Goal: Entertainment & Leisure: Consume media (video, audio)

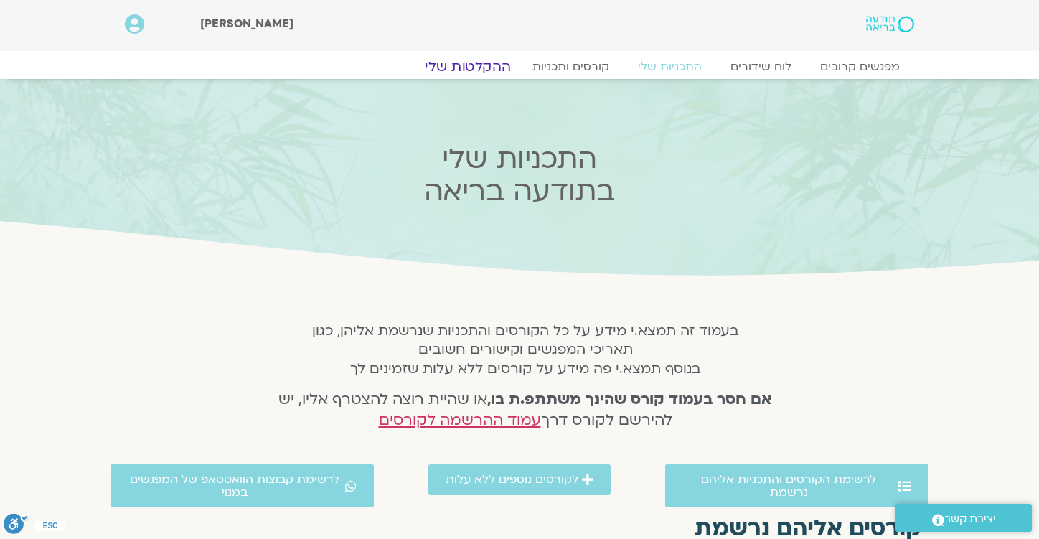
click at [477, 67] on link "ההקלטות שלי" at bounding box center [468, 66] width 121 height 17
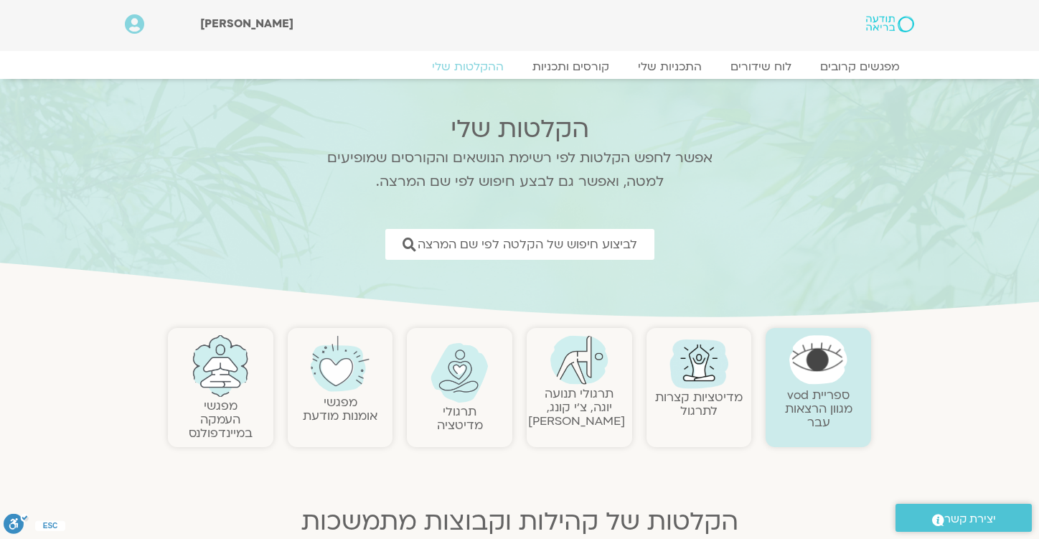
click at [326, 386] on img at bounding box center [340, 364] width 58 height 58
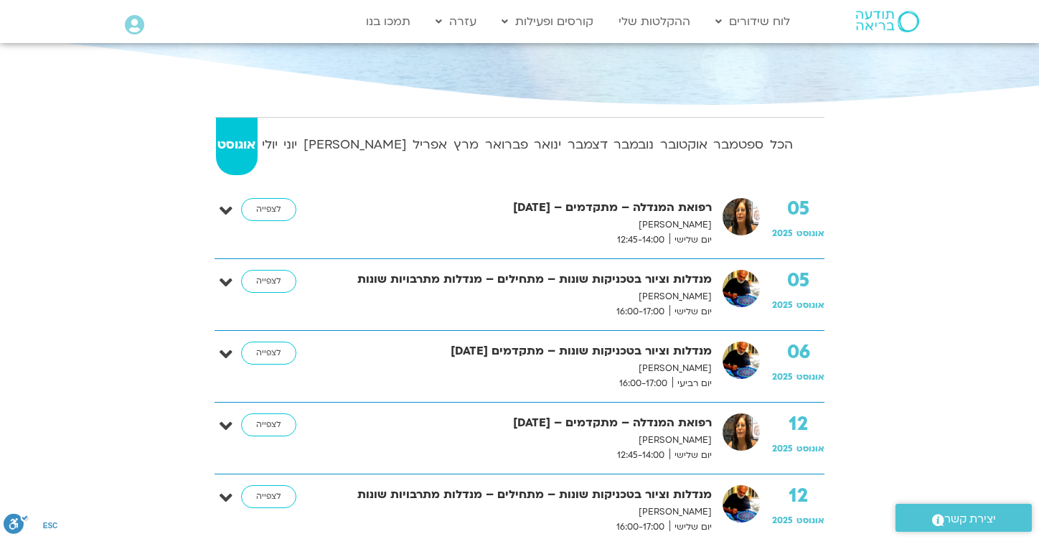
scroll to position [232, 0]
click at [280, 138] on strong "יולי" at bounding box center [270, 144] width 19 height 22
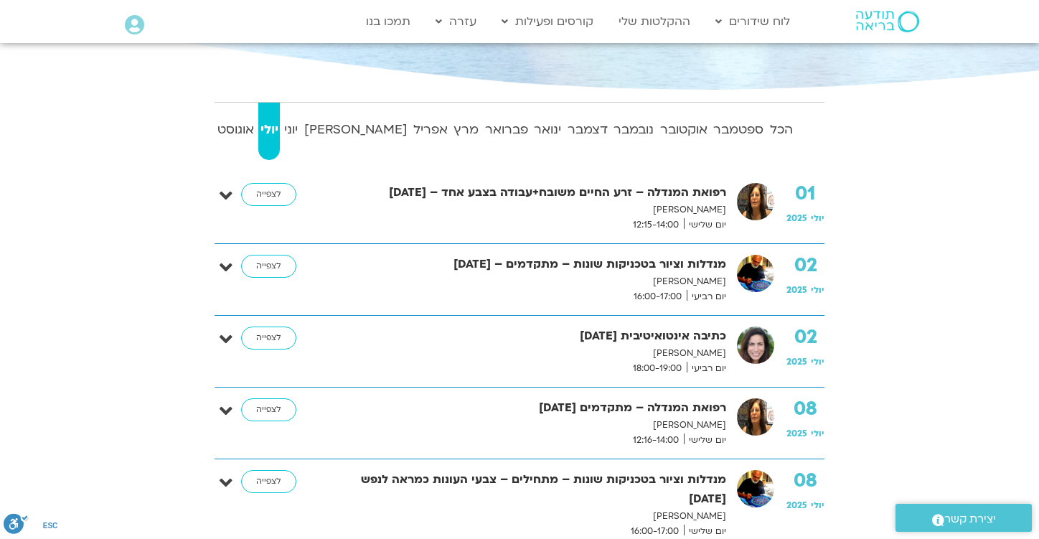
scroll to position [243, 0]
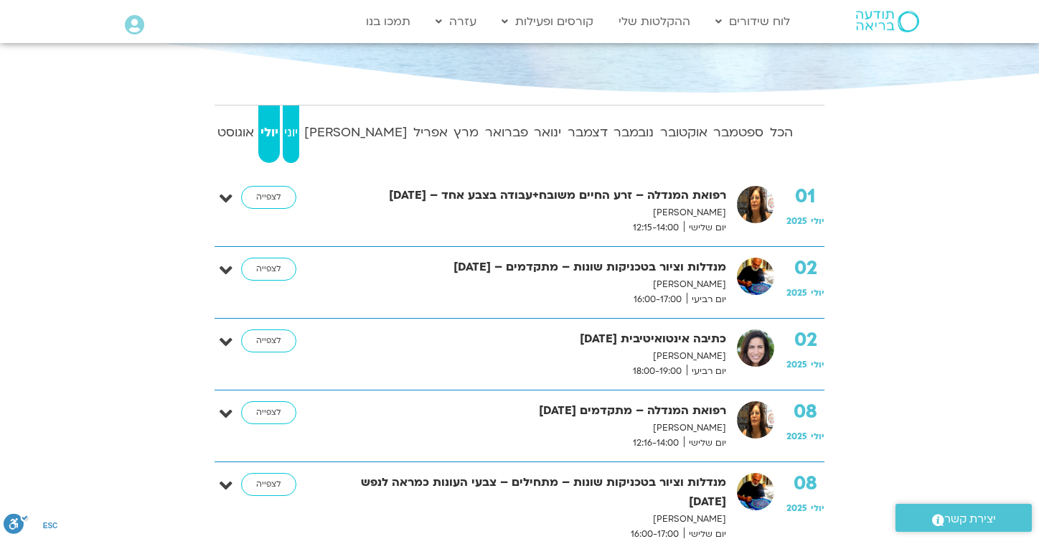
click at [299, 129] on strong "יוני" at bounding box center [291, 133] width 17 height 22
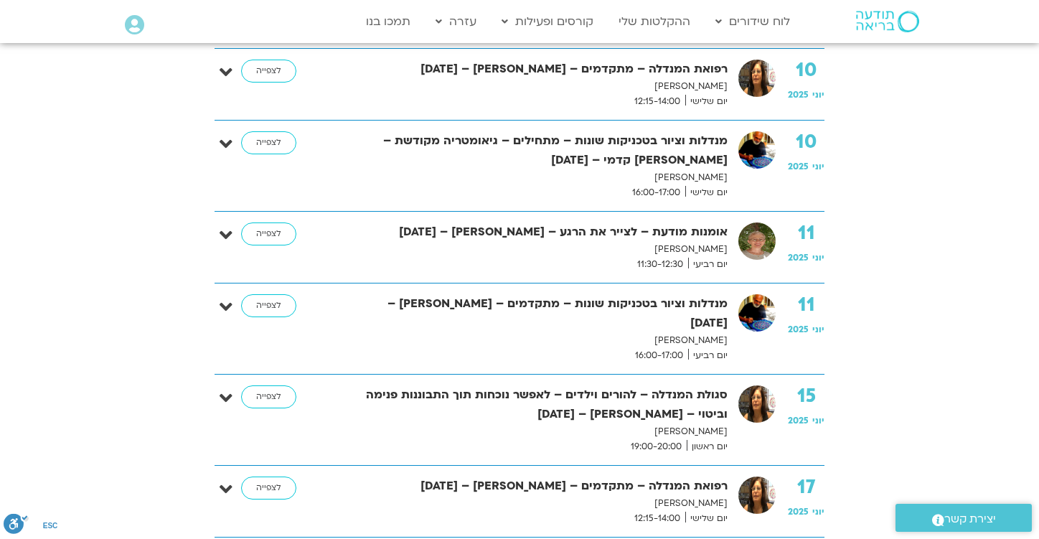
scroll to position [698, 0]
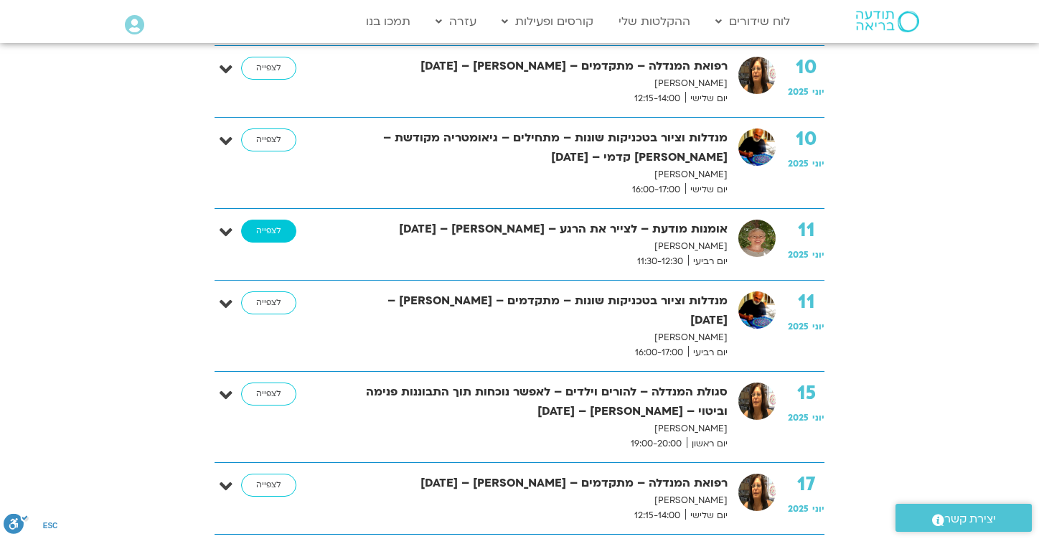
click at [276, 220] on link "לצפייה" at bounding box center [268, 231] width 55 height 23
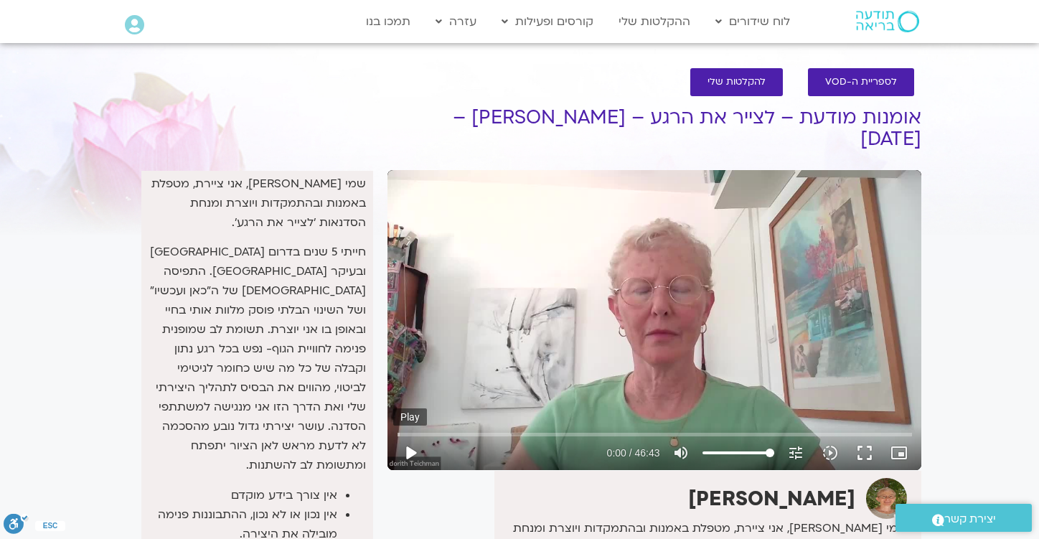
click at [417, 436] on button "play_arrow" at bounding box center [410, 453] width 34 height 34
click at [409, 430] on input "Seek" at bounding box center [655, 434] width 515 height 9
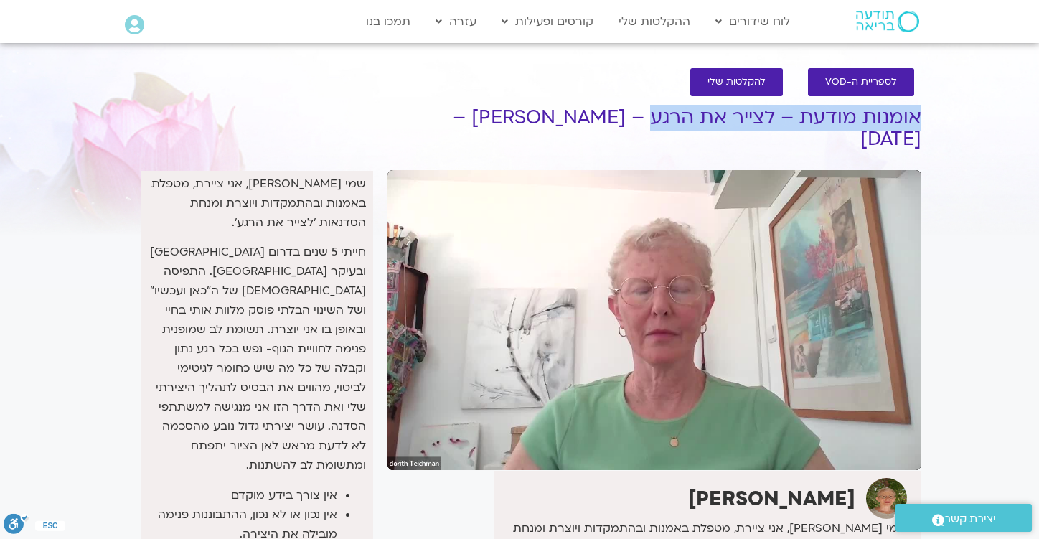
drag, startPoint x: 655, startPoint y: 119, endPoint x: 928, endPoint y: 123, distance: 272.8
click at [928, 123] on div "לספריית ה-VOD להקלטות שלי אומנות מודעת – לצייר את הרגע – דורית טייכמן – 11/06/2…" at bounding box center [654, 548] width 548 height 988
copy h1 "אומנות מודעת – לצייר את הרגע"
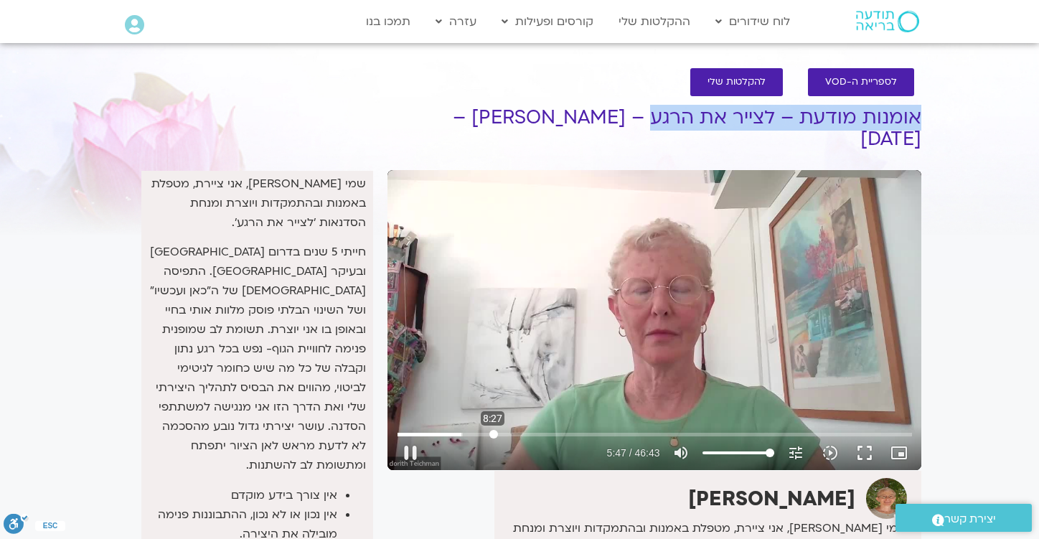
click at [493, 430] on input "Seek" at bounding box center [655, 434] width 515 height 9
click at [519, 430] on input "Seek" at bounding box center [655, 434] width 515 height 9
click at [536, 430] on input "Seek" at bounding box center [655, 434] width 515 height 9
click at [558, 430] on input "Seek" at bounding box center [655, 434] width 515 height 9
click at [573, 430] on input "Seek" at bounding box center [655, 434] width 515 height 9
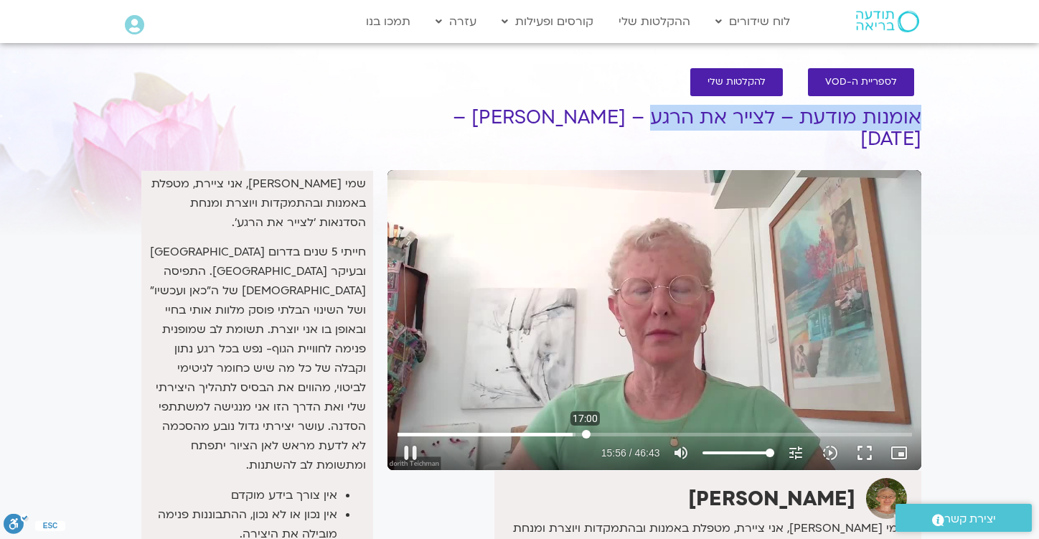
click at [586, 430] on input "Seek" at bounding box center [655, 434] width 515 height 9
click at [599, 430] on input "Seek" at bounding box center [655, 434] width 515 height 9
click at [617, 430] on input "Seek" at bounding box center [655, 434] width 515 height 9
click at [636, 430] on input "Seek" at bounding box center [655, 434] width 515 height 9
click at [652, 430] on input "Seek" at bounding box center [655, 434] width 515 height 9
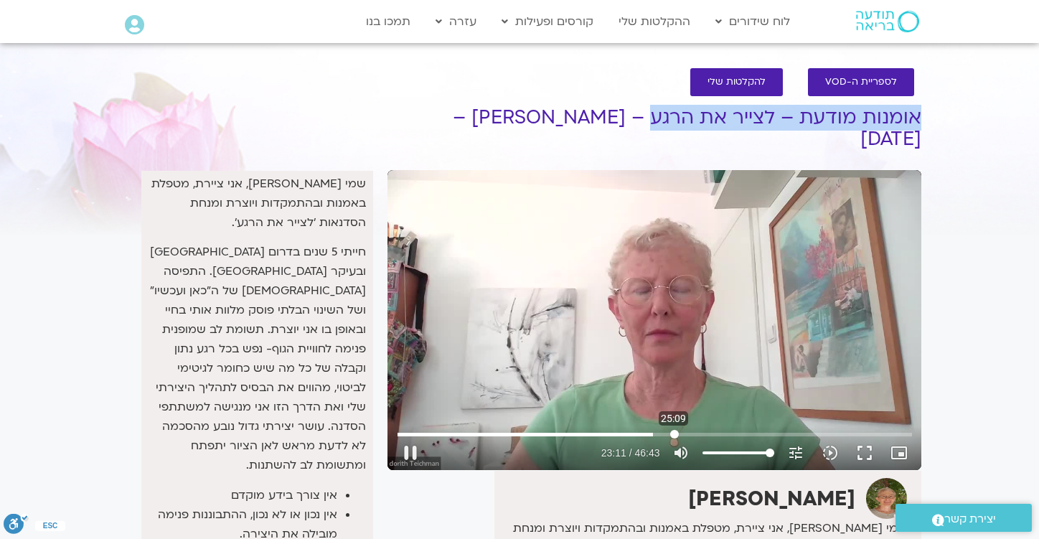
click at [674, 430] on input "Seek" at bounding box center [655, 434] width 515 height 9
click at [699, 430] on input "Seek" at bounding box center [655, 434] width 515 height 9
click at [723, 430] on input "Seek" at bounding box center [655, 434] width 515 height 9
click at [751, 430] on input "Seek" at bounding box center [655, 434] width 515 height 9
click at [774, 430] on input "Seek" at bounding box center [655, 434] width 515 height 9
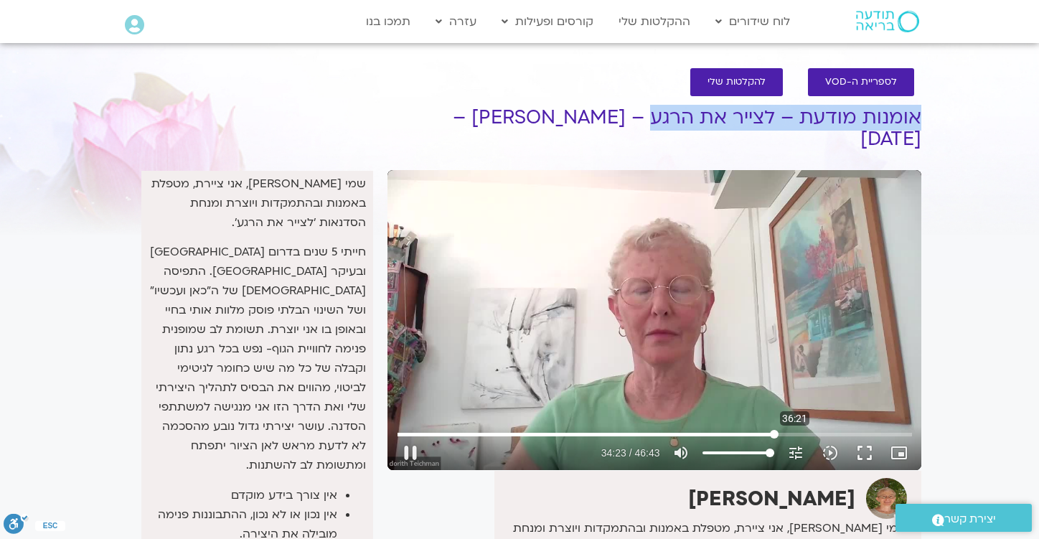
click at [795, 430] on input "Seek" at bounding box center [655, 434] width 515 height 9
click at [814, 430] on input "Seek" at bounding box center [655, 434] width 515 height 9
click at [834, 423] on div "Skip Ad 39:48 pause 38:11 / 46:43 volume_up Mute tune Resolution Auto 720p slow…" at bounding box center [654, 446] width 523 height 47
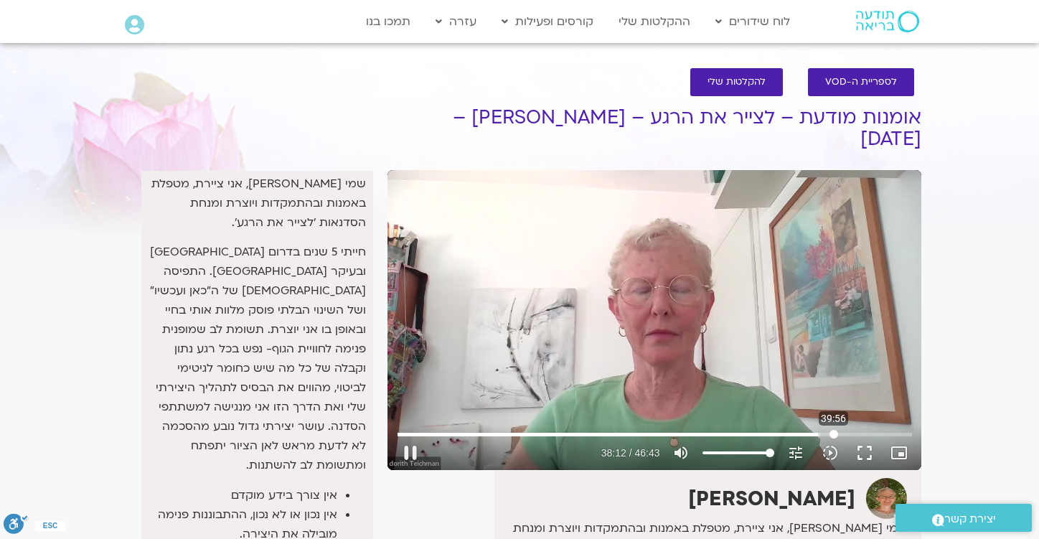
click at [834, 430] on input "Seek" at bounding box center [655, 434] width 515 height 9
click at [862, 430] on input "Seek" at bounding box center [655, 434] width 515 height 9
click at [876, 430] on input "Seek" at bounding box center [655, 434] width 515 height 9
click at [889, 430] on input "Seek" at bounding box center [655, 434] width 515 height 9
type input "2803.92"
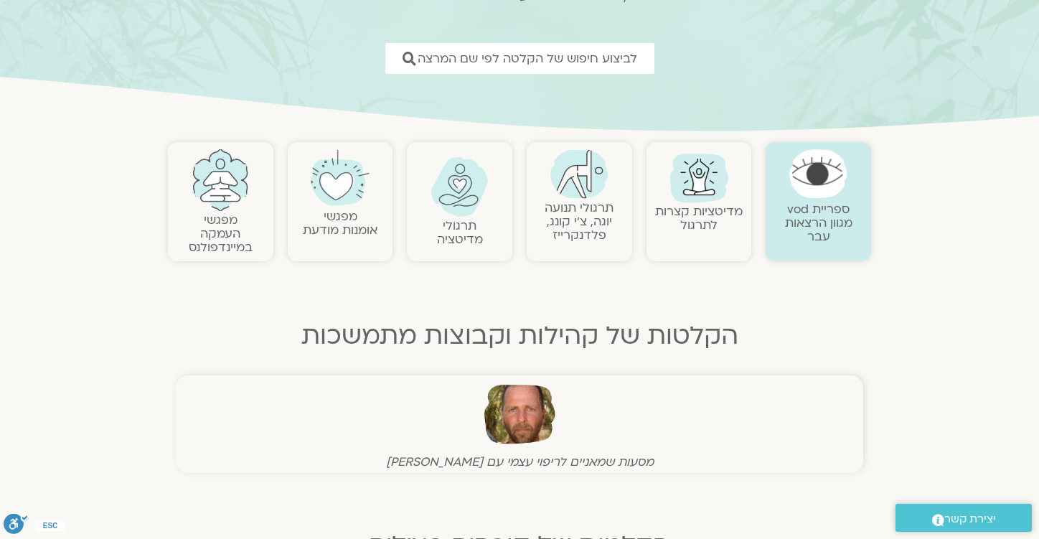
scroll to position [182, 0]
